Goal: Task Accomplishment & Management: Manage account settings

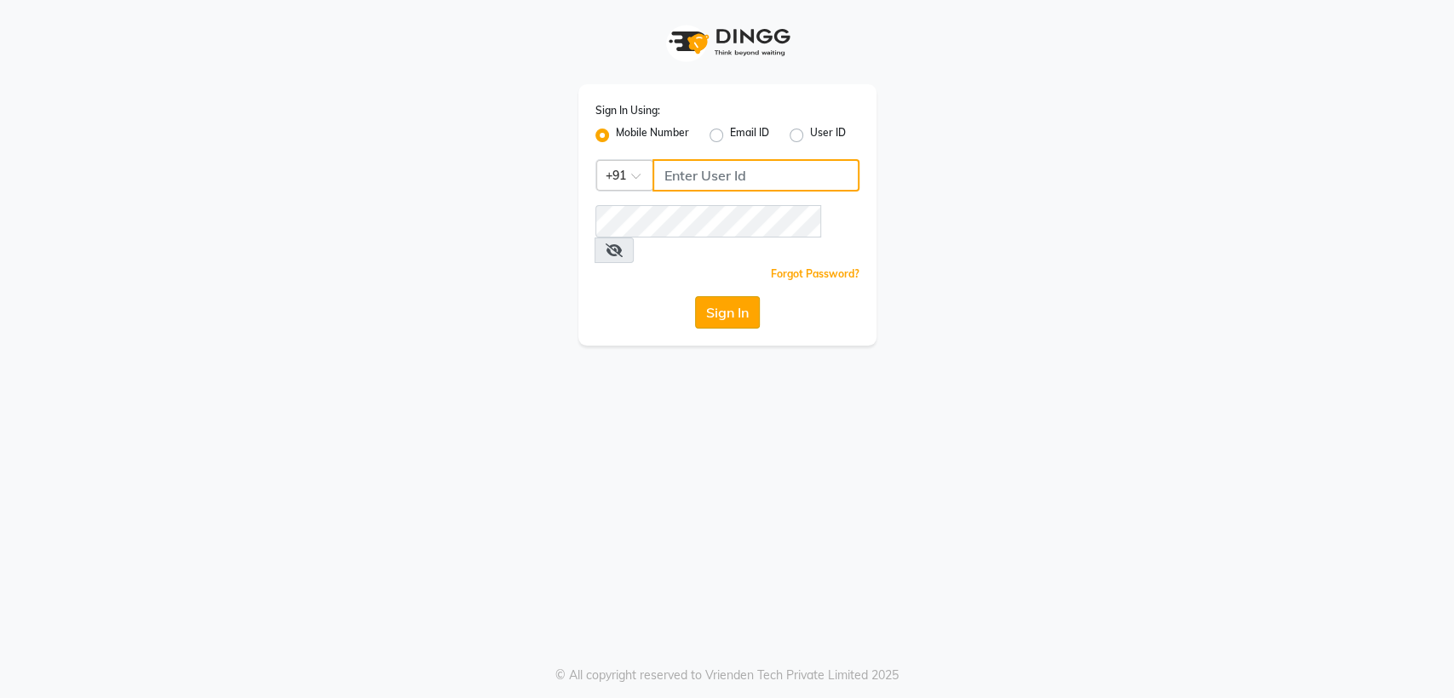
type input "8356041702"
click at [738, 296] on button "Sign In" at bounding box center [727, 312] width 65 height 32
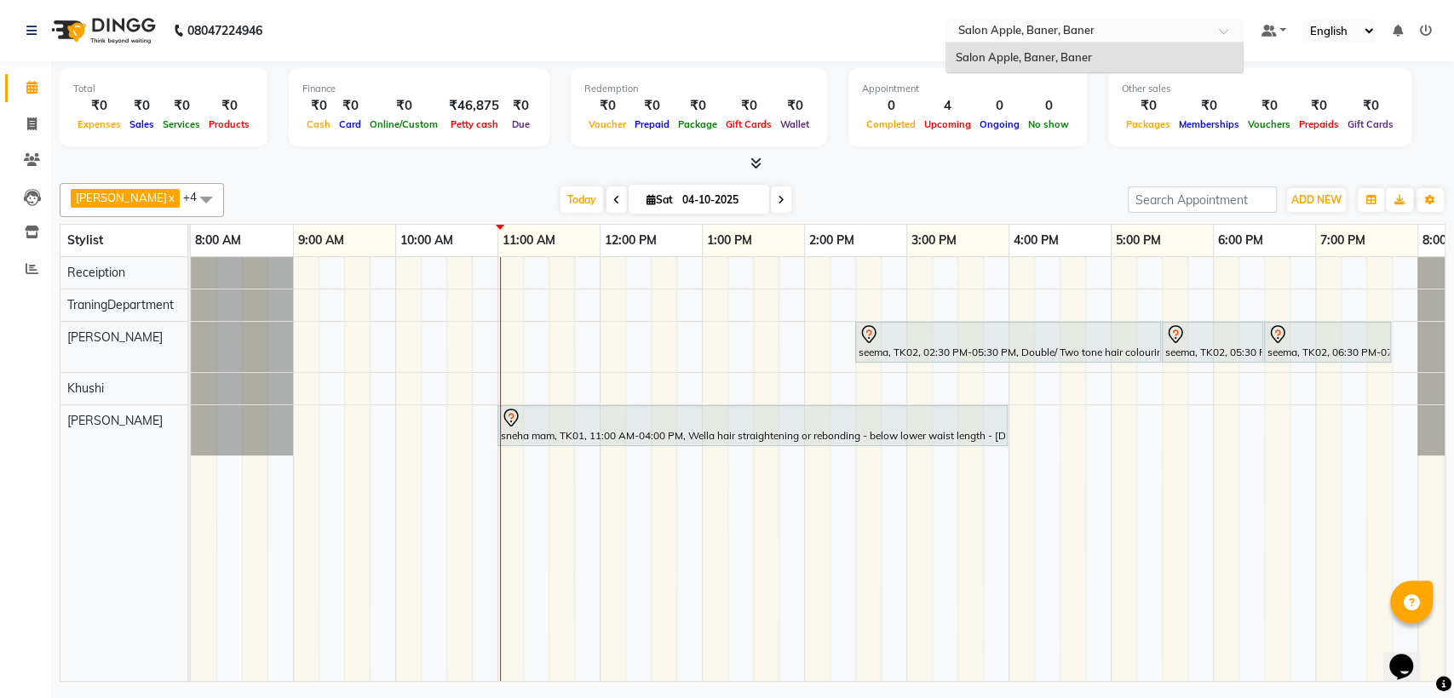
click at [1078, 22] on div "× Salon Apple, Baner, Baner" at bounding box center [1025, 30] width 136 height 17
